Goal: Communication & Community: Participate in discussion

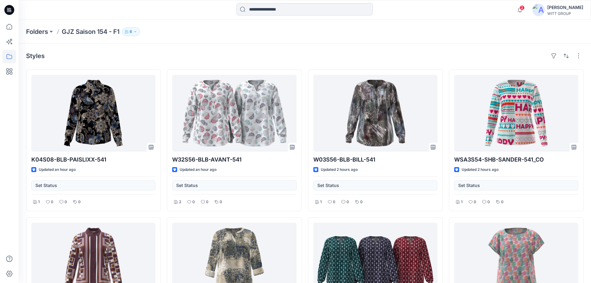
click at [13, 7] on icon at bounding box center [9, 10] width 10 height 20
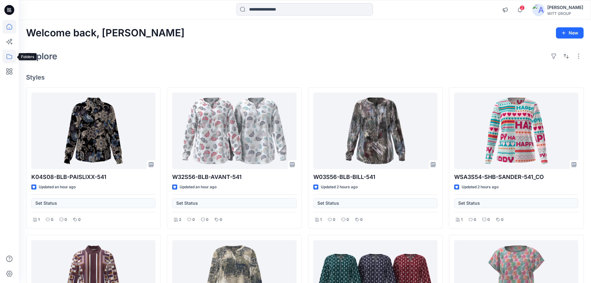
click at [6, 55] on icon at bounding box center [9, 57] width 14 height 14
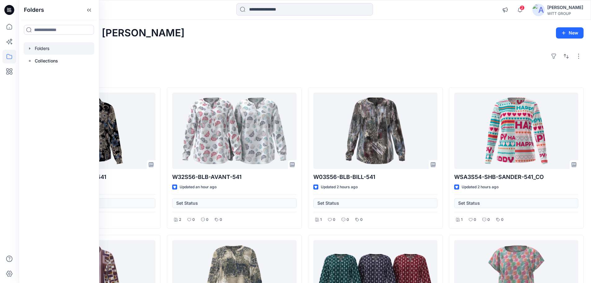
click at [55, 49] on div at bounding box center [59, 48] width 71 height 12
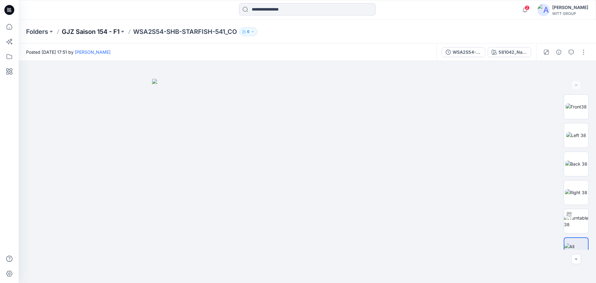
click at [88, 29] on p "GJZ Saison 154 - F1" at bounding box center [91, 31] width 58 height 9
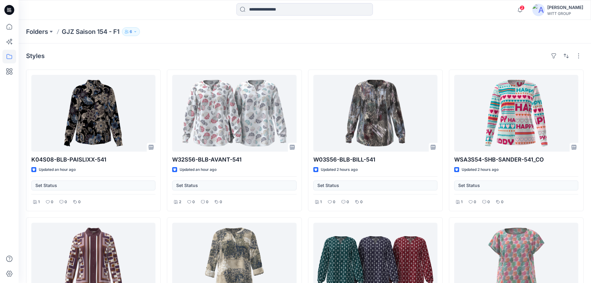
click at [135, 33] on icon "button" at bounding box center [135, 32] width 4 height 4
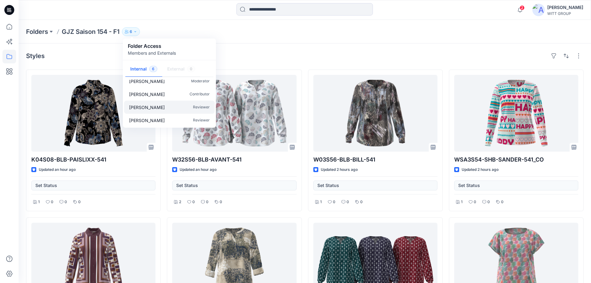
scroll to position [32, 0]
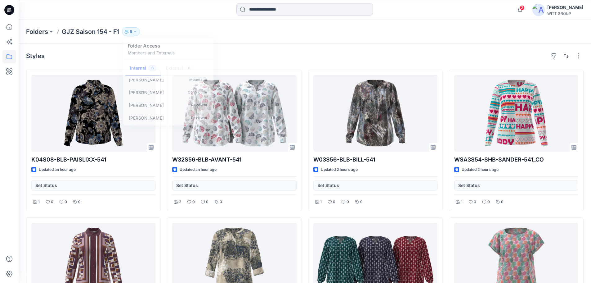
click at [245, 51] on div "Styles" at bounding box center [305, 56] width 558 height 10
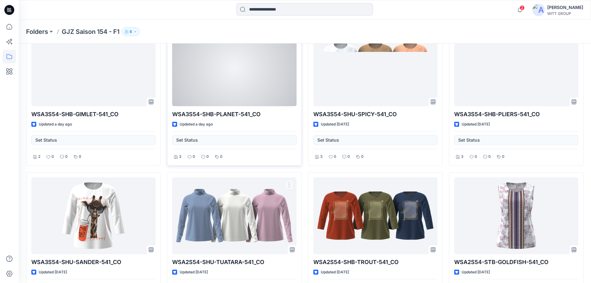
scroll to position [1079, 0]
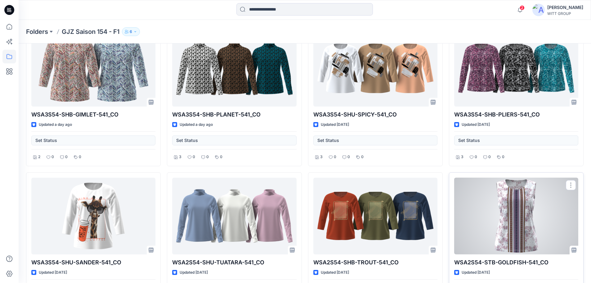
click at [529, 199] on div at bounding box center [516, 216] width 124 height 77
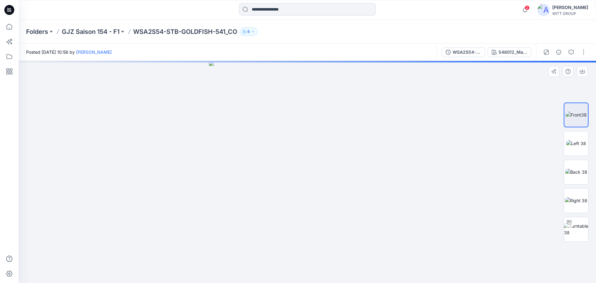
drag, startPoint x: 308, startPoint y: 114, endPoint x: 287, endPoint y: 242, distance: 129.8
drag, startPoint x: 306, startPoint y: 86, endPoint x: 297, endPoint y: 146, distance: 60.9
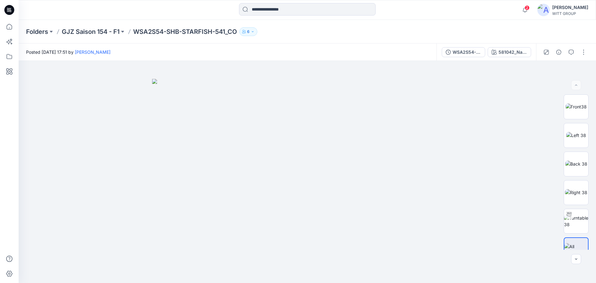
drag, startPoint x: 331, startPoint y: 212, endPoint x: 251, endPoint y: 58, distance: 173.6
drag, startPoint x: 251, startPoint y: 58, endPoint x: 381, endPoint y: 45, distance: 130.4
click at [411, 44] on div "Posted Tuesday, October 14, 2025 17:51 by Phillip Ackermann" at bounding box center [228, 51] width 418 height 17
click at [500, 51] on div "581042_Navy Blue-Rose Quartz-Printed" at bounding box center [513, 52] width 29 height 7
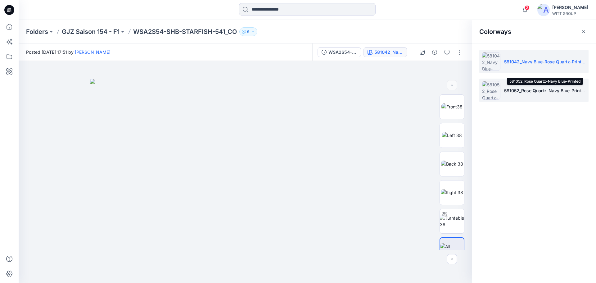
click at [537, 93] on p "581052_Rose Quartz-Navy Blue-Printed" at bounding box center [545, 90] width 82 height 7
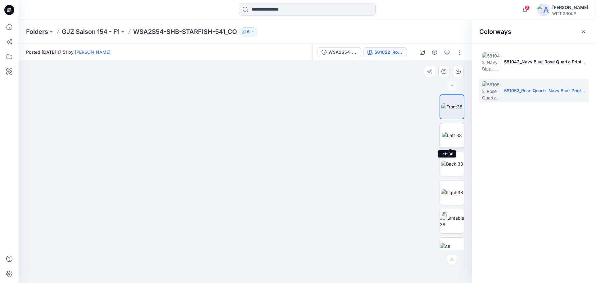
click at [447, 133] on img at bounding box center [452, 135] width 20 height 7
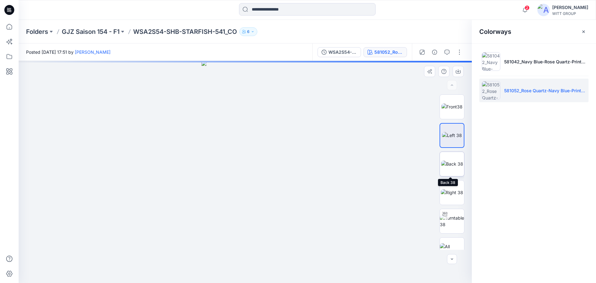
click at [452, 165] on img at bounding box center [452, 163] width 22 height 7
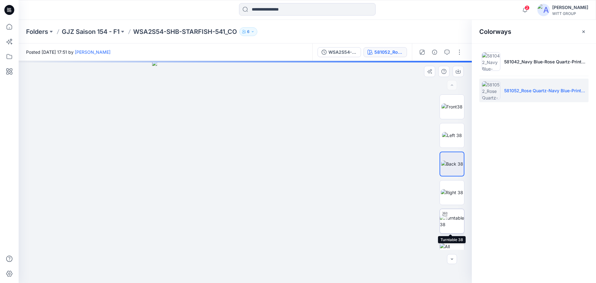
click at [451, 222] on img at bounding box center [452, 221] width 24 height 13
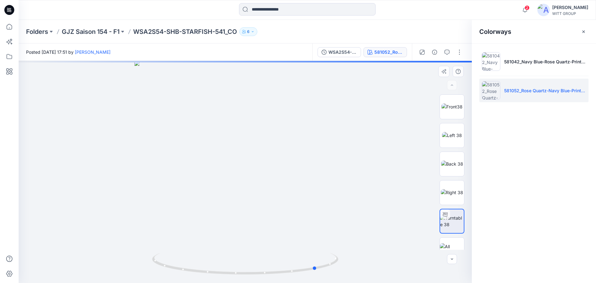
drag, startPoint x: 246, startPoint y: 165, endPoint x: 136, endPoint y: 195, distance: 114.0
drag, startPoint x: 136, startPoint y: 195, endPoint x: 205, endPoint y: 183, distance: 69.7
drag, startPoint x: 243, startPoint y: 131, endPoint x: 280, endPoint y: 166, distance: 50.5
click at [444, 105] on img at bounding box center [451, 106] width 21 height 7
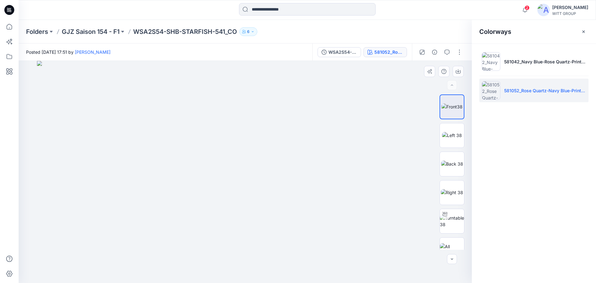
drag, startPoint x: 261, startPoint y: 134, endPoint x: 239, endPoint y: 270, distance: 137.4
drag, startPoint x: 254, startPoint y: 209, endPoint x: 176, endPoint y: 244, distance: 86.0
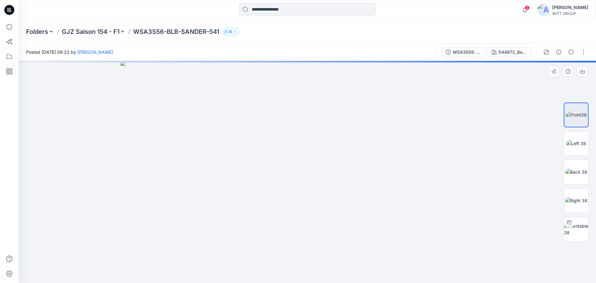
drag, startPoint x: 314, startPoint y: 84, endPoint x: 300, endPoint y: 201, distance: 118.5
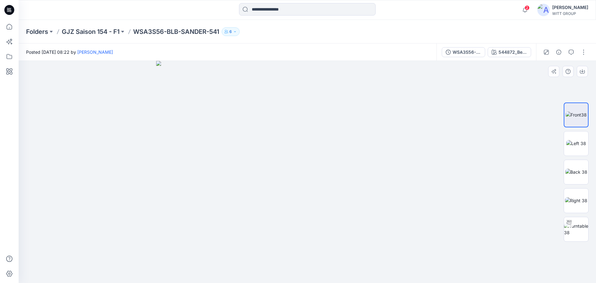
drag, startPoint x: 351, startPoint y: 93, endPoint x: 306, endPoint y: 188, distance: 105.7
drag, startPoint x: 315, startPoint y: 233, endPoint x: 300, endPoint y: 173, distance: 62.4
click at [508, 54] on div "544872_Beige-Dark Blue-Printed" at bounding box center [513, 52] width 29 height 7
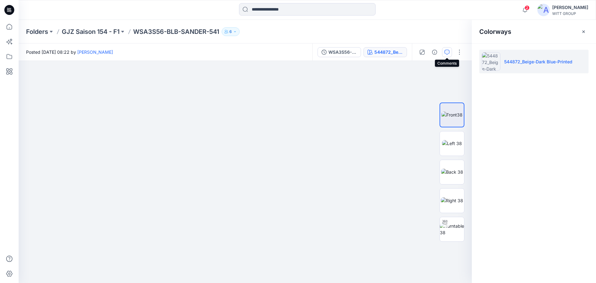
click at [446, 53] on icon "button" at bounding box center [447, 52] width 5 height 5
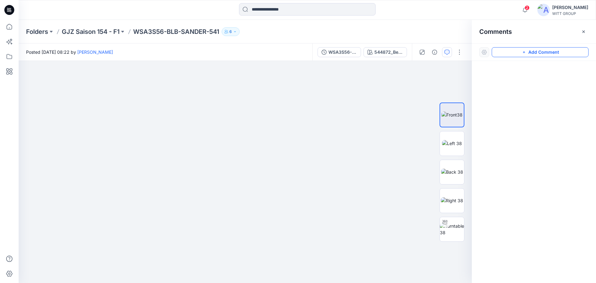
click at [545, 52] on button "Add Comment" at bounding box center [540, 52] width 97 height 10
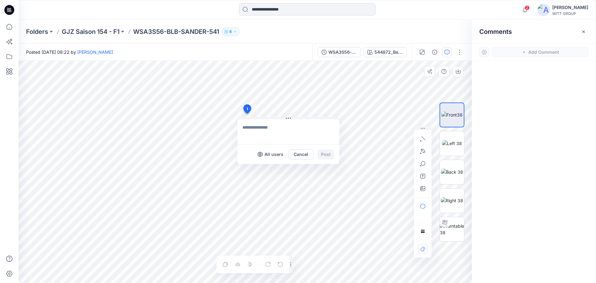
click at [247, 114] on div "1 All users Cancel Post Layer 1" at bounding box center [245, 172] width 453 height 222
click at [263, 128] on textarea at bounding box center [288, 131] width 102 height 25
click at [284, 171] on p "[PERSON_NAME]" at bounding box center [283, 172] width 47 height 7
type textarea "**********"
click at [325, 151] on button "Post" at bounding box center [325, 154] width 17 height 10
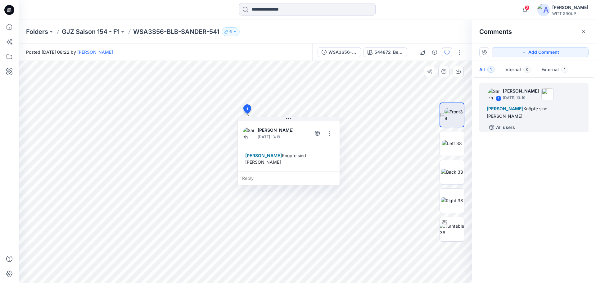
click at [528, 163] on div "1 Sarah Otte October 15, 2025 13:19 Marlies Schmidt Knöpfe sind weiß All users" at bounding box center [534, 178] width 124 height 199
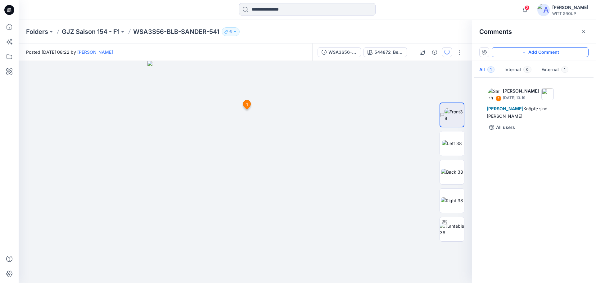
click at [531, 50] on button "Add Comment" at bounding box center [540, 52] width 97 height 10
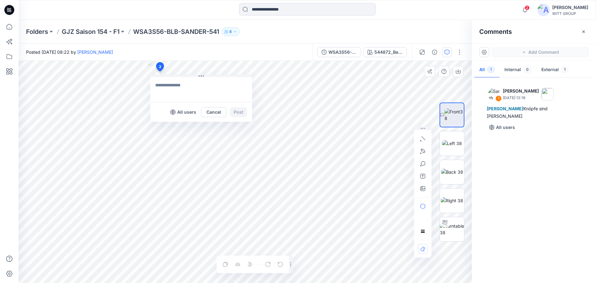
click at [160, 71] on div "2 All users Cancel Post 1 Sarah Otte October 15, 2025 13:19 Marlies Schmidt Knö…" at bounding box center [245, 172] width 453 height 222
type textarea "**********"
click at [160, 68] on span "2" at bounding box center [160, 67] width 2 height 6
click at [245, 30] on div "Folders GJZ Saison 154 - F1 WSA3S56-BLB-SANDER-541 6" at bounding box center [283, 31] width 514 height 9
click at [215, 107] on div "All users Cancel Post" at bounding box center [201, 112] width 102 height 20
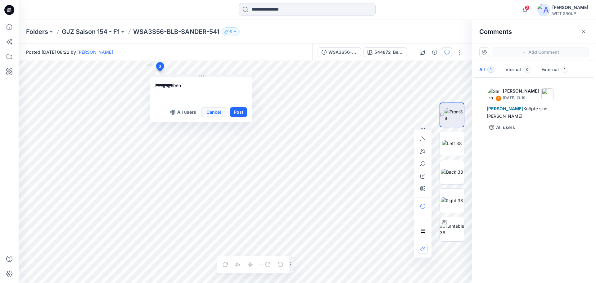
click at [212, 111] on button "Cancel" at bounding box center [213, 112] width 25 height 10
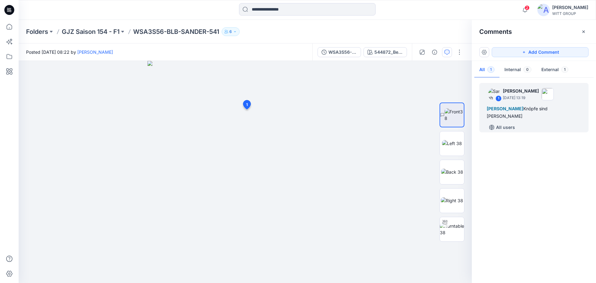
click at [533, 106] on div "Marlies Schmidt Knöpfe sind weiß" at bounding box center [534, 112] width 94 height 15
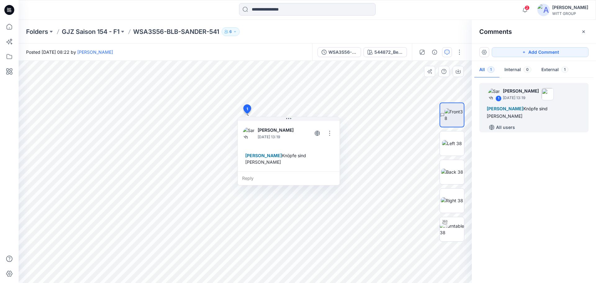
click at [335, 128] on div "Sarah Otte October 15, 2025 13:19 Marlies Schmidt Knöpfe sind weiß" at bounding box center [289, 146] width 102 height 52
click at [331, 131] on button "button" at bounding box center [330, 133] width 10 height 10
click at [447, 54] on icon "button" at bounding box center [447, 52] width 5 height 5
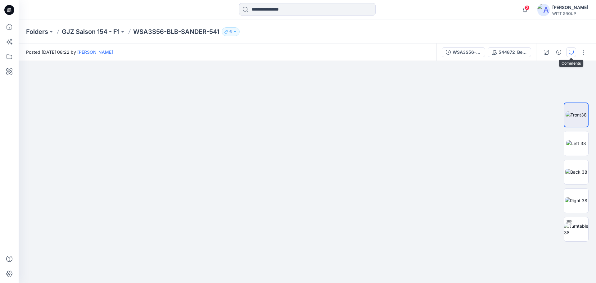
click at [573, 53] on icon "button" at bounding box center [571, 52] width 5 height 5
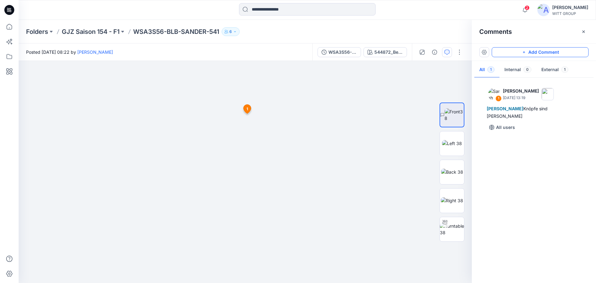
click at [562, 53] on button "Add Comment" at bounding box center [540, 52] width 97 height 10
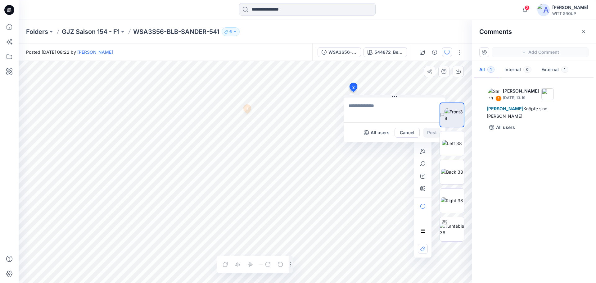
click at [353, 92] on div "2 All users Cancel Post 1 Sarah Otte October 15, 2025 13:19 Marlies Schmidt Knö…" at bounding box center [245, 172] width 453 height 222
click at [363, 108] on textarea at bounding box center [395, 109] width 102 height 25
click at [352, 85] on span "2" at bounding box center [353, 87] width 2 height 6
click at [407, 131] on button "Cancel" at bounding box center [407, 133] width 25 height 10
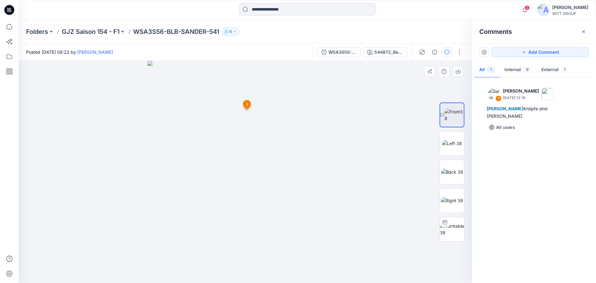
drag, startPoint x: 276, startPoint y: 141, endPoint x: 282, endPoint y: 195, distance: 54.6
drag, startPoint x: 266, startPoint y: 70, endPoint x: 269, endPoint y: 293, distance: 223.5
drag, startPoint x: 239, startPoint y: 144, endPoint x: 241, endPoint y: 164, distance: 20.2
drag, startPoint x: 264, startPoint y: 96, endPoint x: 263, endPoint y: 163, distance: 66.5
drag, startPoint x: 271, startPoint y: 79, endPoint x: 258, endPoint y: 188, distance: 109.7
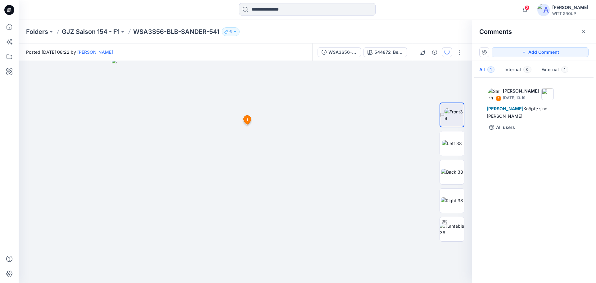
click at [247, 118] on span "1" at bounding box center [247, 120] width 2 height 6
click at [248, 104] on icon at bounding box center [246, 104] width 7 height 9
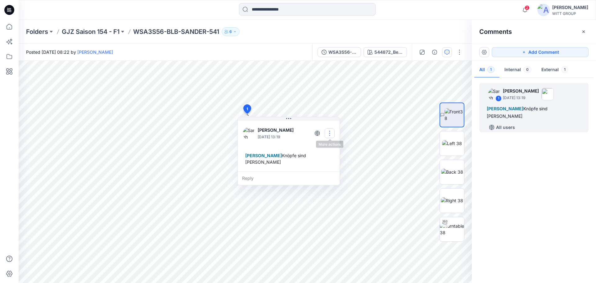
click at [330, 132] on button "button" at bounding box center [330, 133] width 10 height 10
click at [334, 162] on p "Delete thread" at bounding box center [331, 164] width 28 height 7
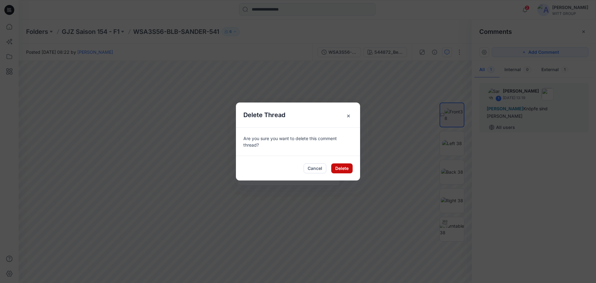
click at [343, 169] on button "Delete" at bounding box center [341, 168] width 21 height 10
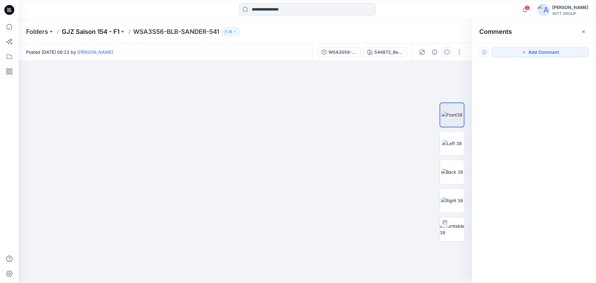
click at [98, 33] on p "GJZ Saison 154 - F1" at bounding box center [91, 31] width 58 height 9
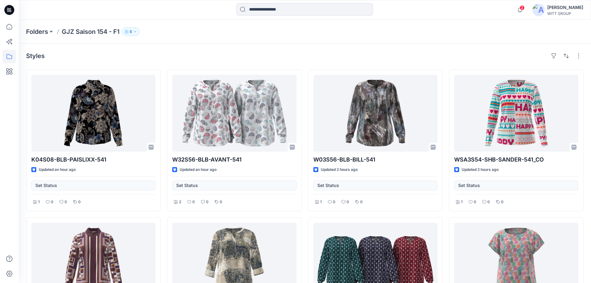
click at [133, 33] on button "6" at bounding box center [131, 31] width 18 height 9
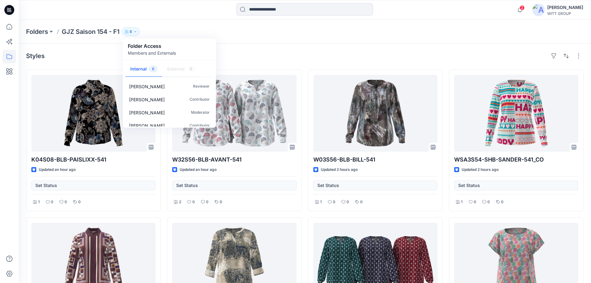
click at [321, 43] on div "Folders GJZ Saison 154 - F1 6 Folder Access Members and Externals Internal 6 Ex…" at bounding box center [305, 32] width 573 height 24
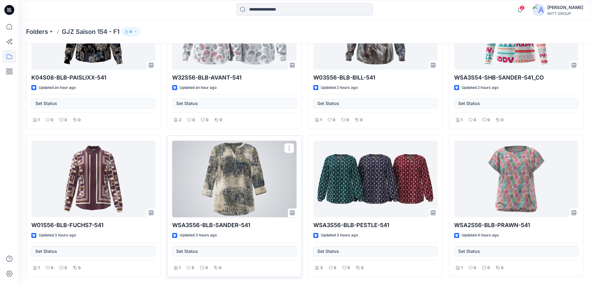
scroll to position [93, 0]
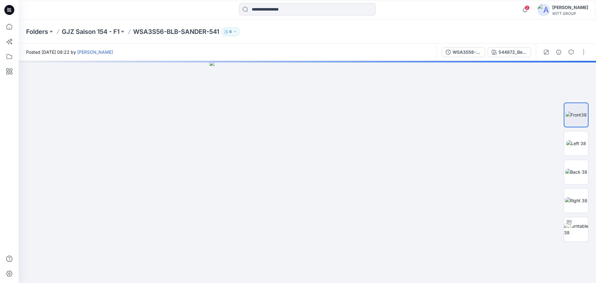
drag, startPoint x: 302, startPoint y: 43, endPoint x: 298, endPoint y: 18, distance: 26.1
drag, startPoint x: 297, startPoint y: 131, endPoint x: 294, endPoint y: 157, distance: 26.3
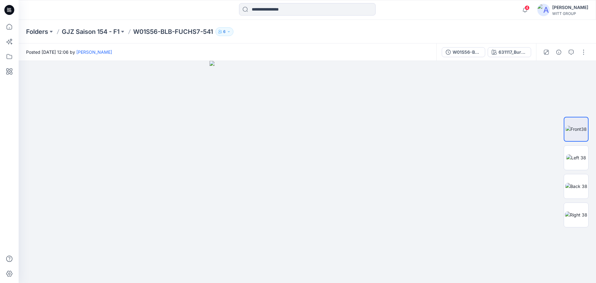
click at [382, 35] on div "Folders GJZ Saison 154 - F1 W01S56-BLB-FUCHS7-541 6" at bounding box center [283, 31] width 514 height 9
